Goal: Task Accomplishment & Management: Use online tool/utility

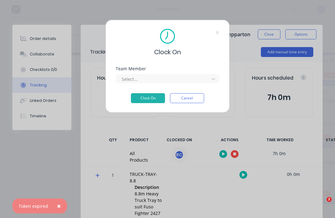
scroll to position [11, 377]
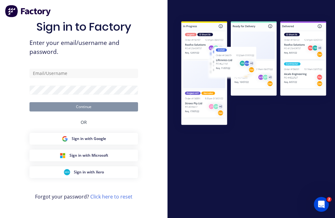
scroll to position [11, 0]
click at [109, 73] on input "text" at bounding box center [83, 73] width 109 height 9
type input "[PERSON_NAME][EMAIL_ADDRESS][DOMAIN_NAME]"
click at [84, 105] on button "Continue" at bounding box center [83, 106] width 109 height 9
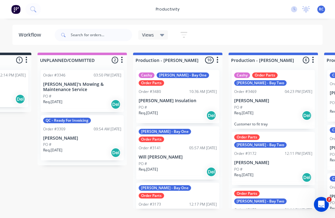
scroll to position [0, 73]
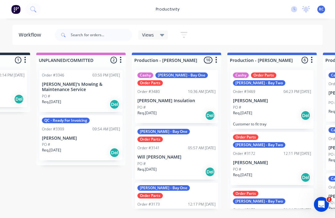
click at [164, 31] on div "Views" at bounding box center [153, 34] width 30 height 9
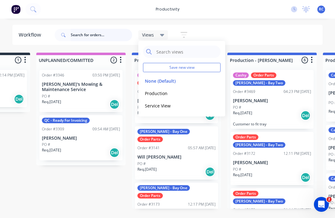
click at [114, 36] on input "text" at bounding box center [101, 35] width 61 height 12
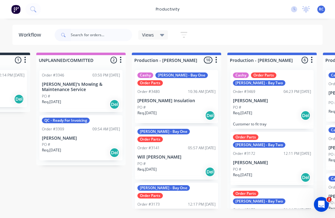
click at [31, 35] on div "Workflow" at bounding box center [31, 34] width 25 height 7
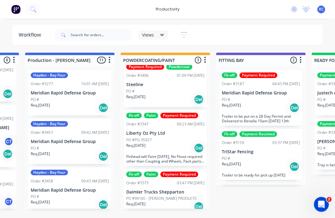
scroll to position [8, 0]
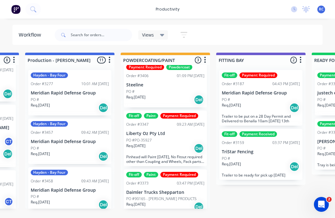
click at [165, 196] on p "PO #90165 - [PERSON_NAME] PRODUCTS" at bounding box center [161, 199] width 70 height 6
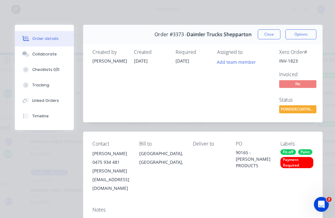
type input "5"
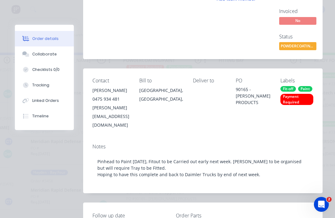
scroll to position [0, 0]
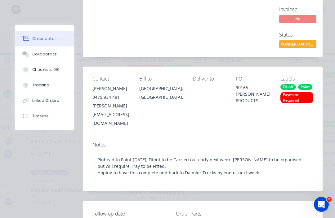
click at [50, 82] on button "Tracking" at bounding box center [44, 86] width 59 height 16
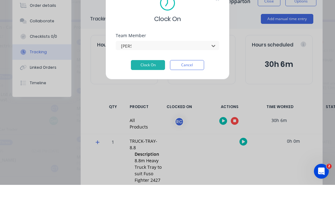
click at [148, 93] on button "Clock On" at bounding box center [148, 98] width 34 height 10
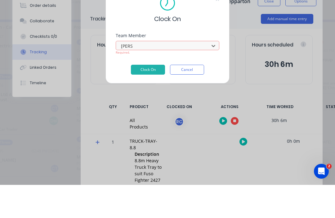
type input "[PERSON_NAME]"
click at [150, 98] on button "Clock On" at bounding box center [148, 103] width 34 height 10
type input "[PERSON_NAME]"
click at [150, 98] on button "Clock On" at bounding box center [148, 103] width 34 height 10
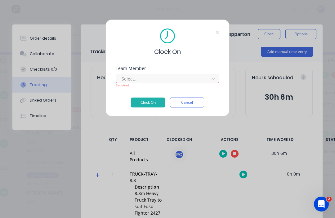
click at [153, 101] on button "Clock On" at bounding box center [148, 103] width 34 height 10
click at [147, 104] on button "Clock On" at bounding box center [148, 103] width 34 height 10
click at [193, 104] on button "Cancel" at bounding box center [187, 103] width 34 height 10
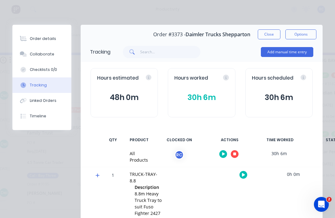
click at [235, 155] on button "button" at bounding box center [235, 154] width 8 height 8
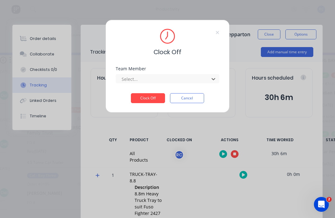
scroll to position [11, 328]
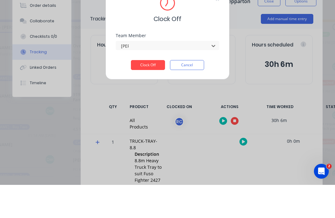
type input "[PERSON_NAME]"
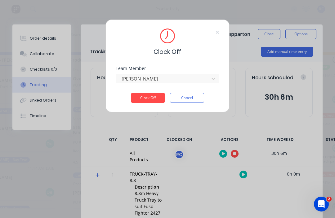
click at [152, 98] on button "Clock Off" at bounding box center [148, 98] width 34 height 10
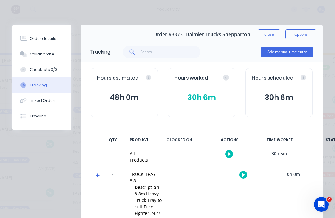
click at [231, 152] on button "button" at bounding box center [229, 154] width 8 height 8
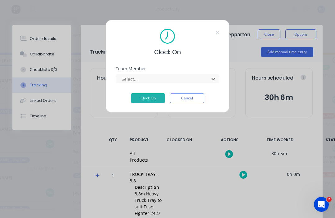
scroll to position [11, 282]
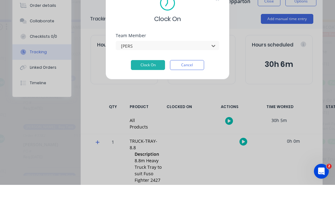
type input "[PERSON_NAME]"
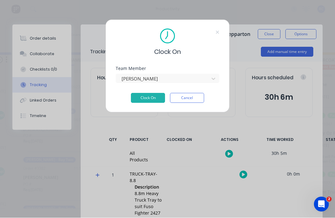
click at [149, 99] on button "Clock On" at bounding box center [148, 98] width 34 height 10
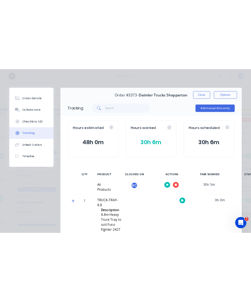
scroll to position [0, 0]
